Goal: Information Seeking & Learning: Find specific fact

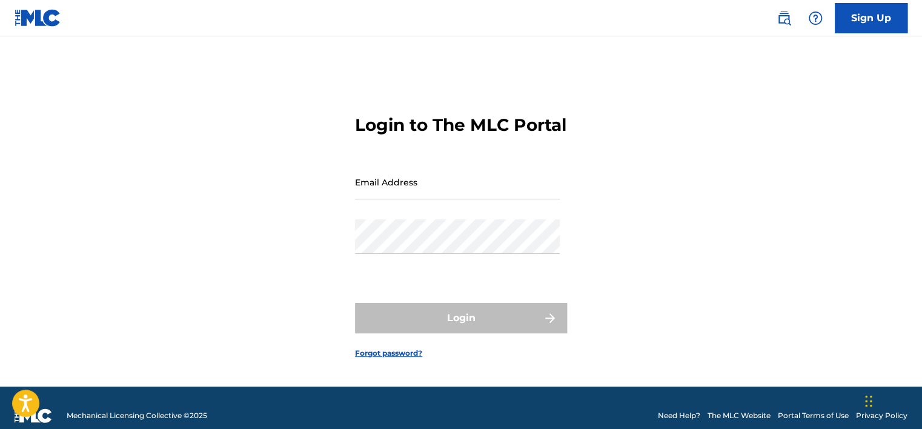
type input "[EMAIL_ADDRESS][DOMAIN_NAME]"
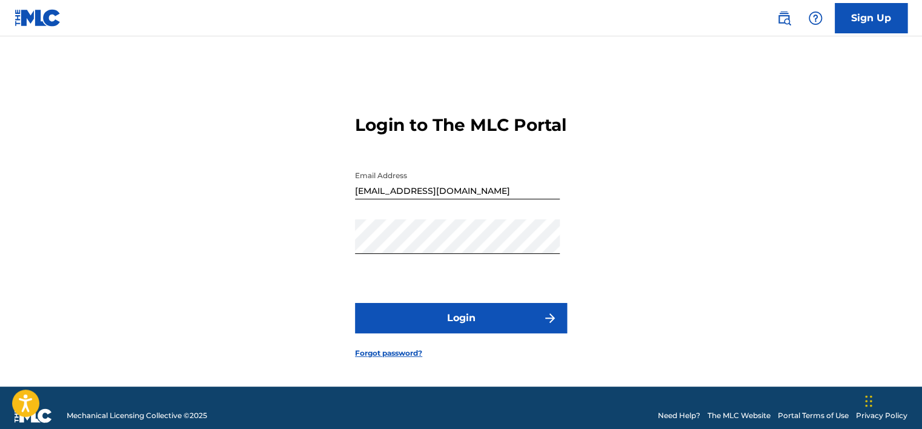
click at [785, 32] on div "Sign Up" at bounding box center [836, 18] width 143 height 30
click at [785, 28] on link at bounding box center [784, 18] width 24 height 24
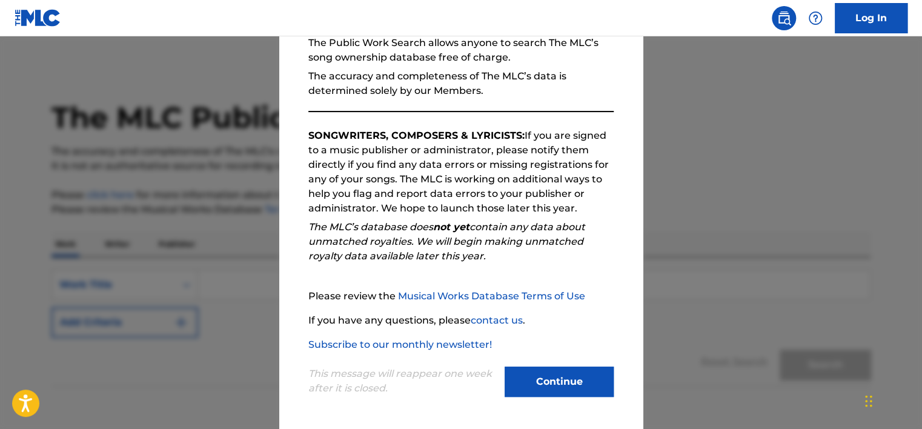
scroll to position [124, 0]
click at [553, 375] on button "Continue" at bounding box center [559, 383] width 109 height 30
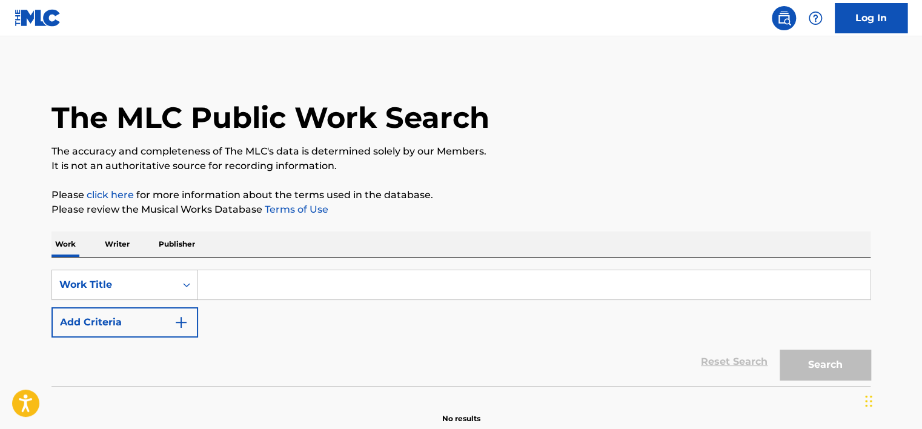
click at [370, 284] on input "Search Form" at bounding box center [534, 284] width 672 height 29
paste input "[PERSON_NAME]"
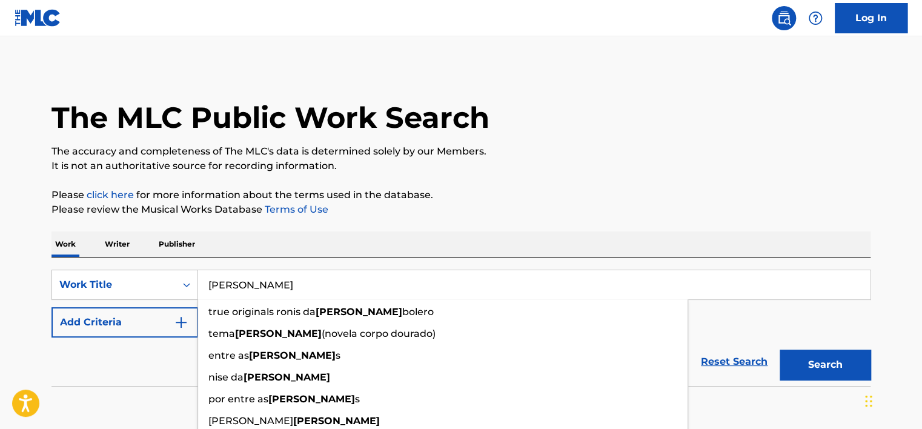
click at [247, 286] on input "[PERSON_NAME]" at bounding box center [534, 284] width 672 height 29
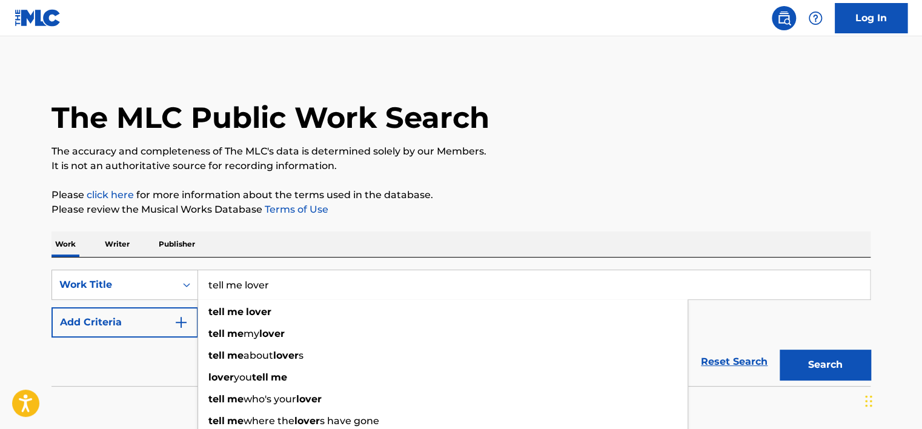
type input "tell me lover"
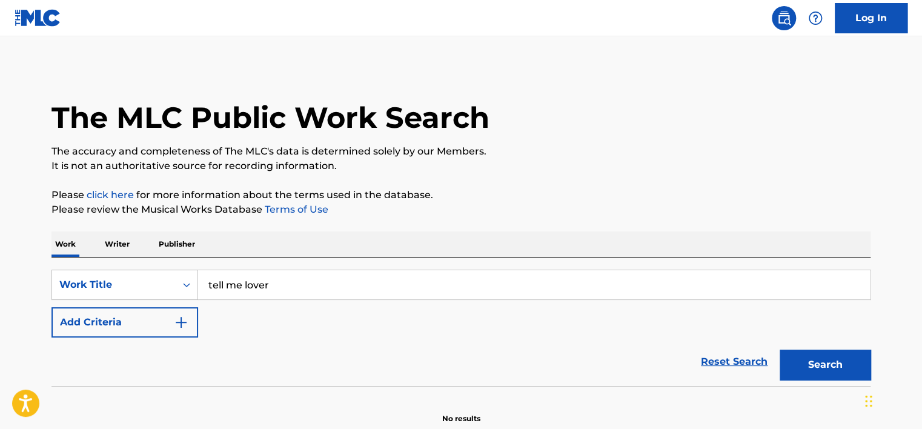
click at [138, 314] on button "Add Criteria" at bounding box center [125, 322] width 147 height 30
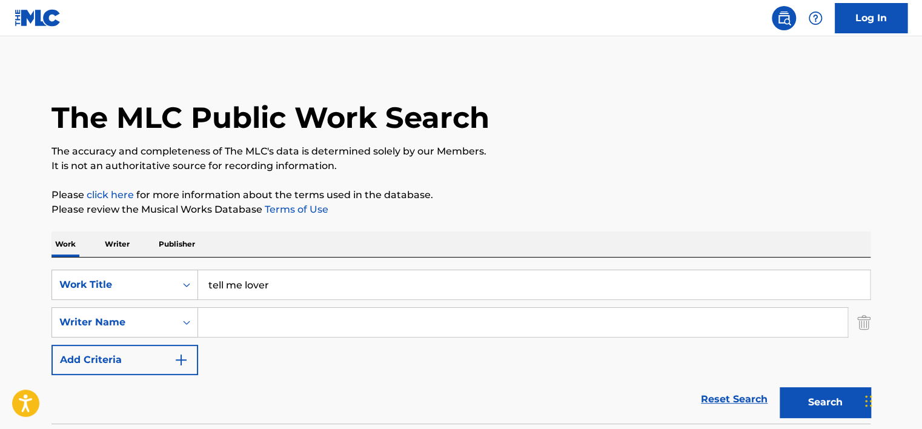
click at [218, 318] on input "Search Form" at bounding box center [523, 322] width 650 height 29
paste input "[PERSON_NAME]"
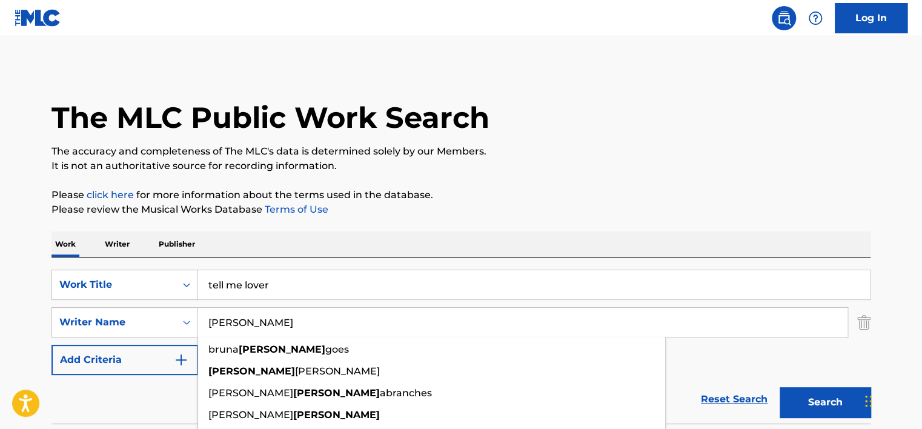
type input "[PERSON_NAME]"
click at [780, 387] on button "Search" at bounding box center [825, 402] width 91 height 30
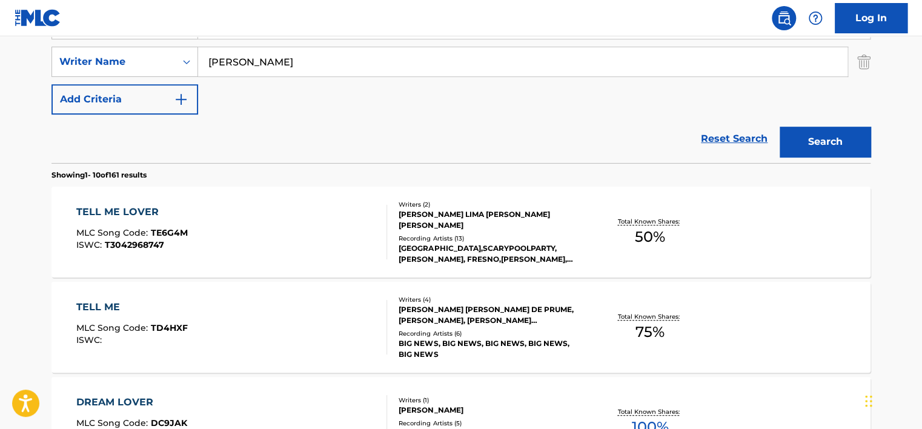
scroll to position [259, 0]
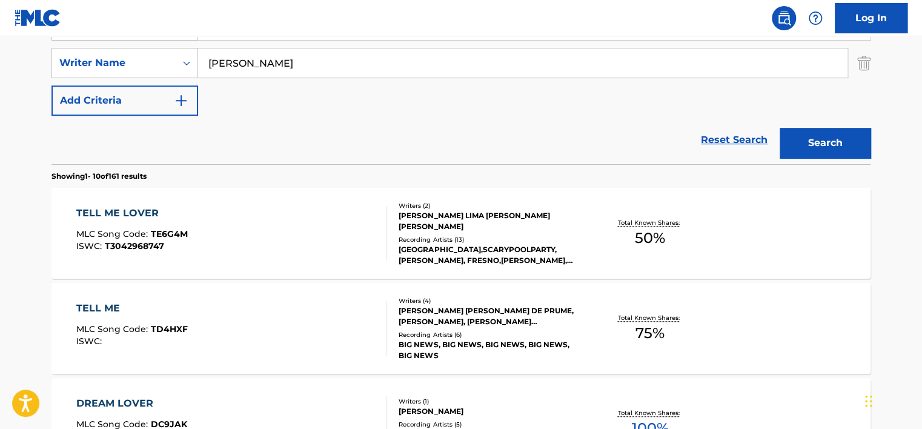
click at [565, 208] on div "Writers ( 2 )" at bounding box center [490, 205] width 183 height 9
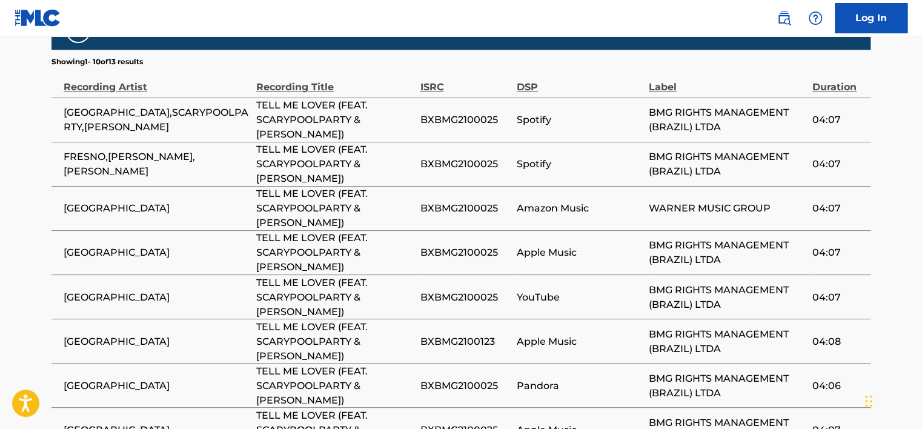
scroll to position [876, 0]
